Goal: Information Seeking & Learning: Learn about a topic

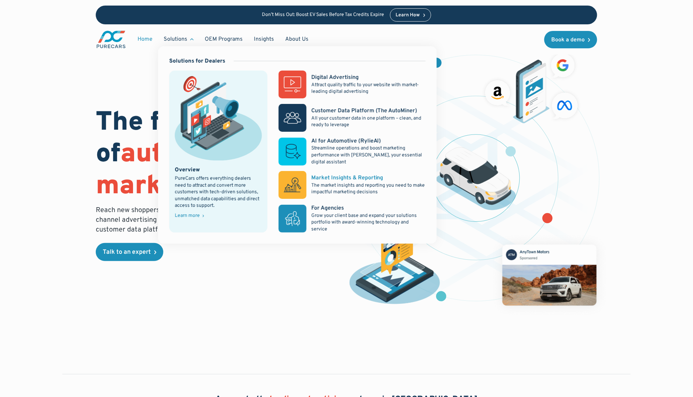
click at [332, 182] on p "The market insights and reporting you need to make impactful marketing decisions" at bounding box center [368, 189] width 114 height 14
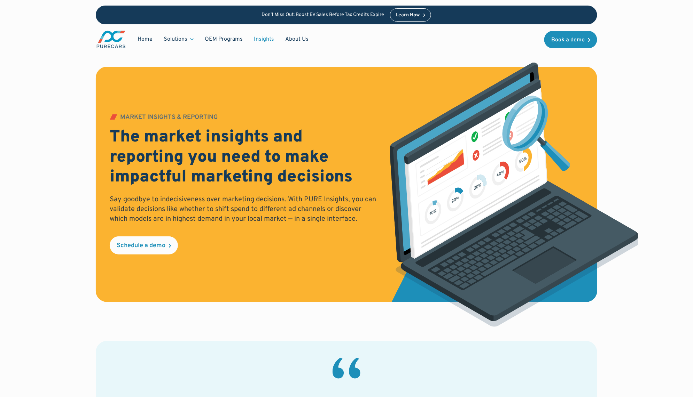
click at [256, 40] on link "Insights" at bounding box center [263, 39] width 31 height 13
